Goal: Task Accomplishment & Management: Manage account settings

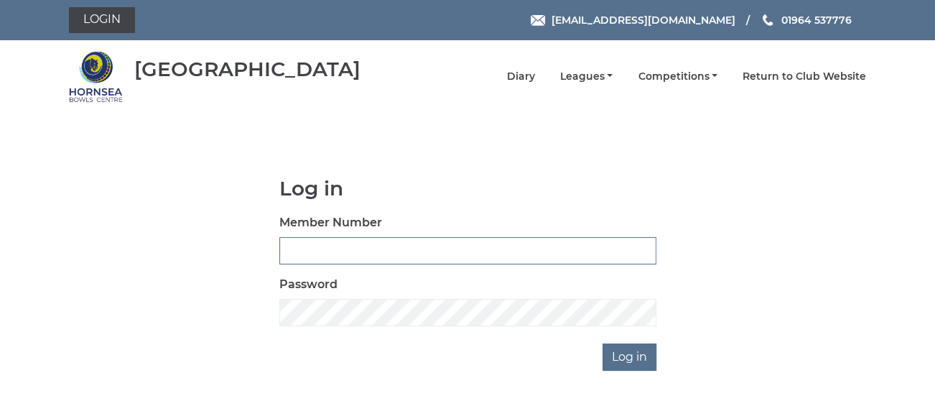
click at [289, 247] on input "Member Number" at bounding box center [467, 250] width 377 height 27
type input "0483"
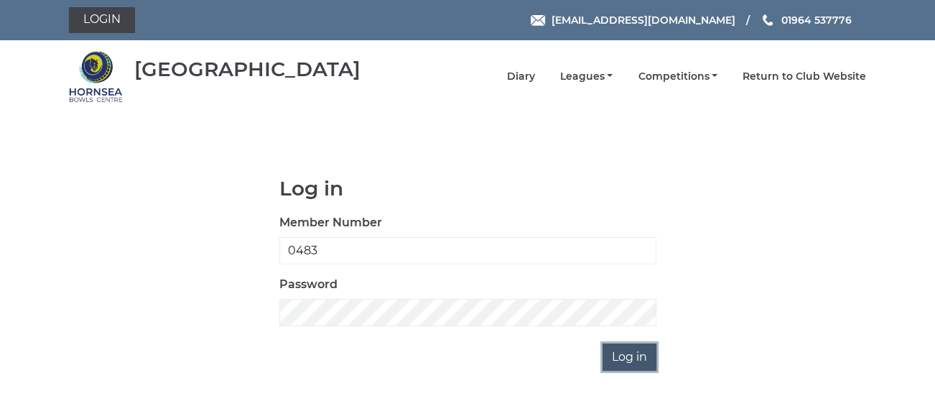
click at [628, 352] on input "Log in" at bounding box center [629, 356] width 54 height 27
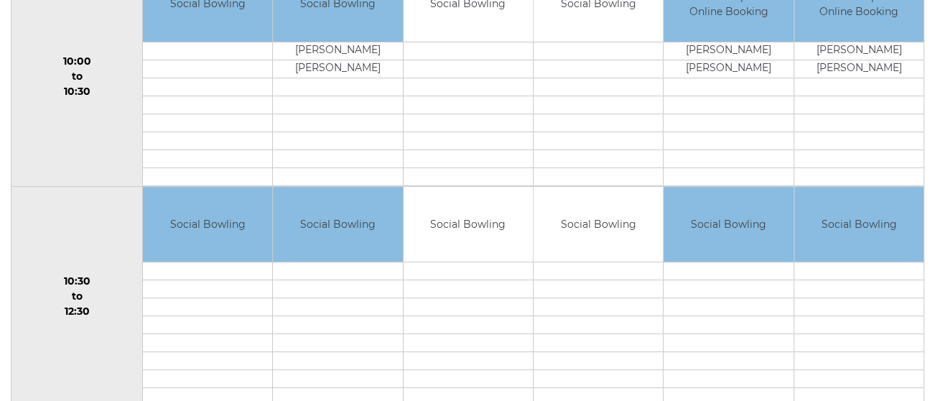
scroll to position [113, 0]
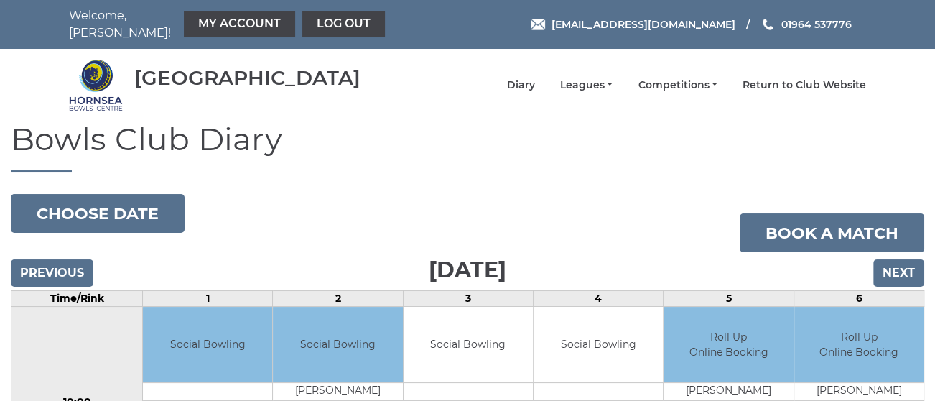
scroll to position [34, 0]
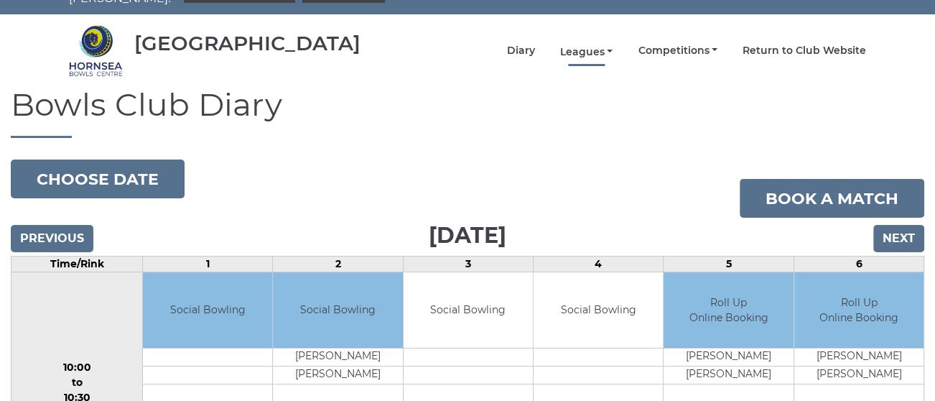
click at [584, 45] on link "Leagues" at bounding box center [586, 52] width 53 height 14
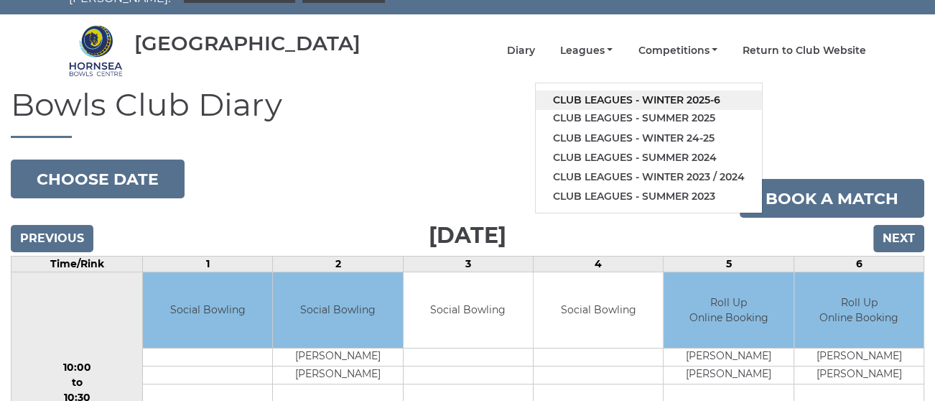
click at [591, 90] on link "Club leagues - Winter 2025-6" at bounding box center [649, 99] width 226 height 19
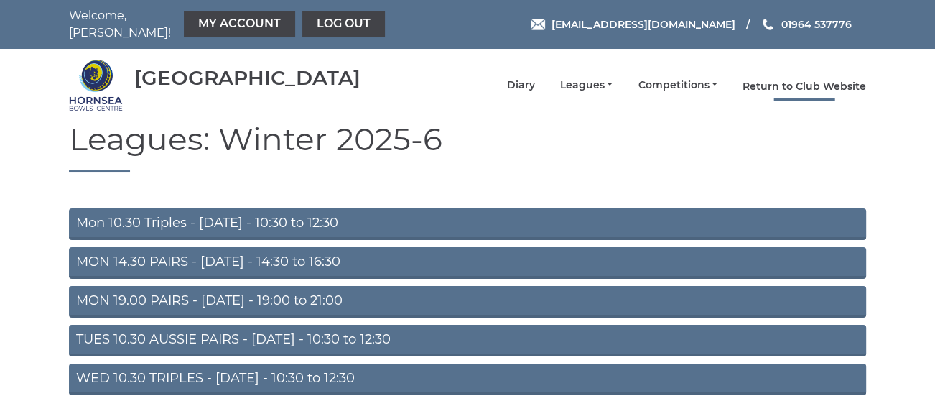
click at [808, 80] on link "Return to Club Website" at bounding box center [803, 87] width 123 height 14
click at [126, 23] on nav "Welcome, [PERSON_NAME]! My Account Log out" at bounding box center [229, 24] width 320 height 34
click at [518, 80] on link "Diary" at bounding box center [521, 87] width 28 height 14
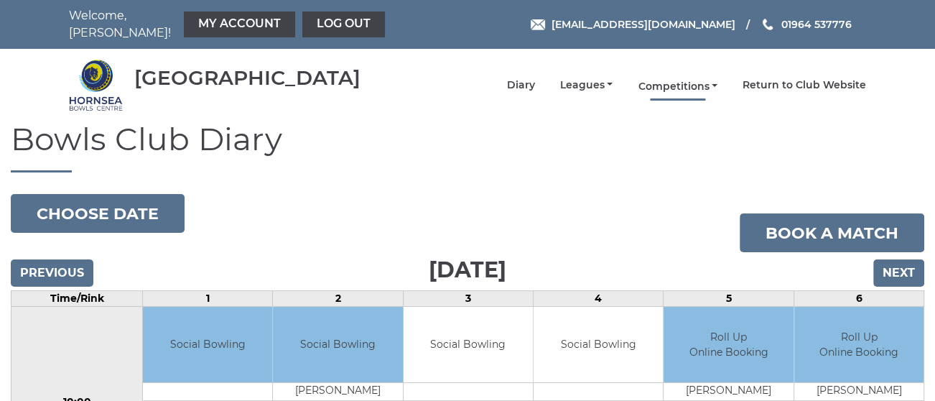
click at [671, 80] on link "Competitions" at bounding box center [678, 87] width 80 height 14
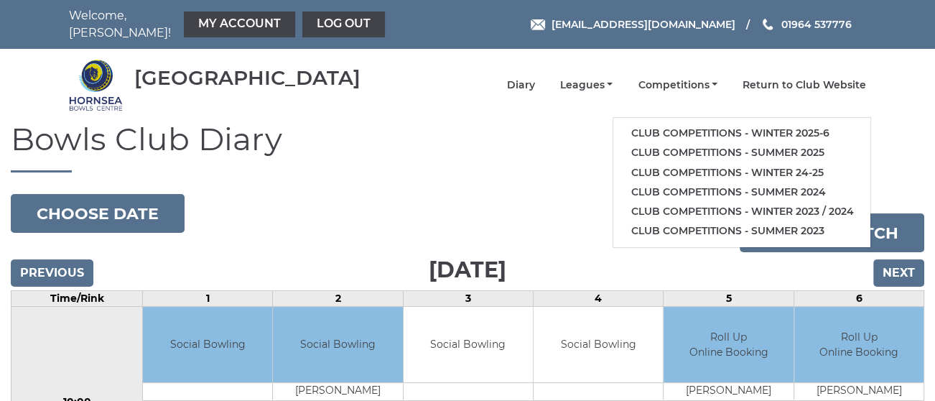
click at [809, 71] on li "Return to Club Website" at bounding box center [791, 85] width 149 height 28
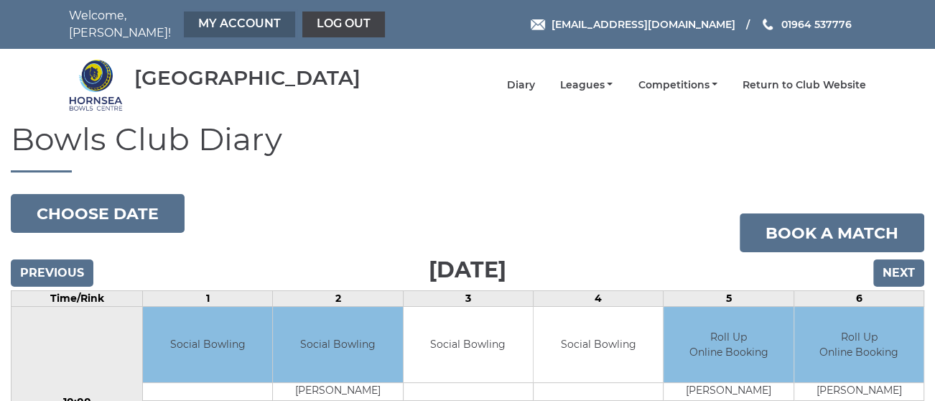
click at [228, 19] on link "My Account" at bounding box center [239, 24] width 111 height 26
